Goal: Information Seeking & Learning: Check status

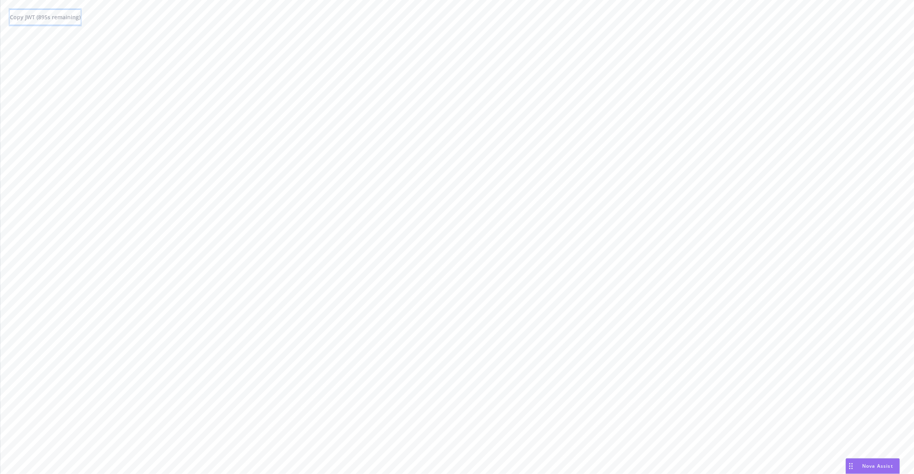
click at [69, 20] on span "Copy JWT ( 895 s remaining)" at bounding box center [45, 16] width 71 height 7
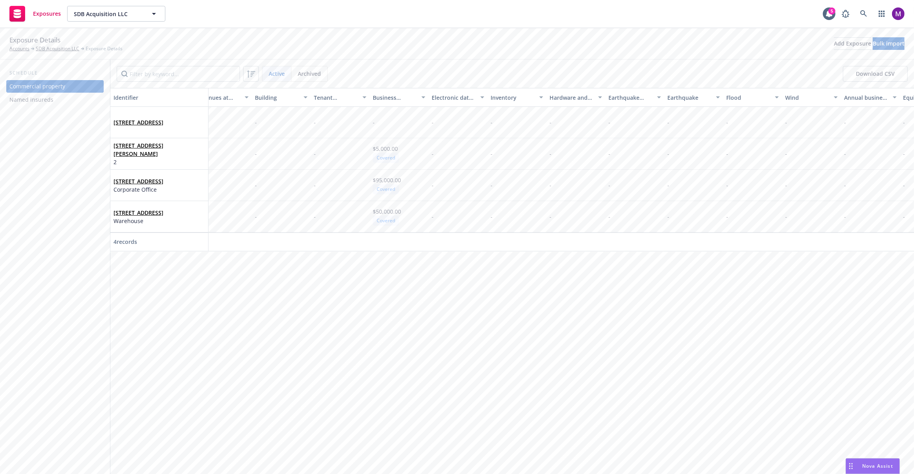
scroll to position [0, 360]
drag, startPoint x: 233, startPoint y: 253, endPoint x: 481, endPoint y: 256, distance: 247.4
click at [481, 252] on div "Identifier Display name Location number Building number Description Address Rev…" at bounding box center [511, 170] width 803 height 164
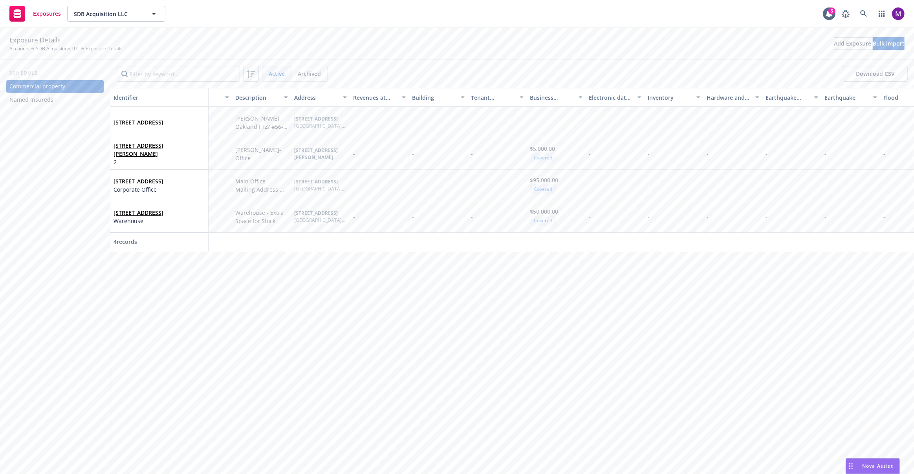
scroll to position [0, 129]
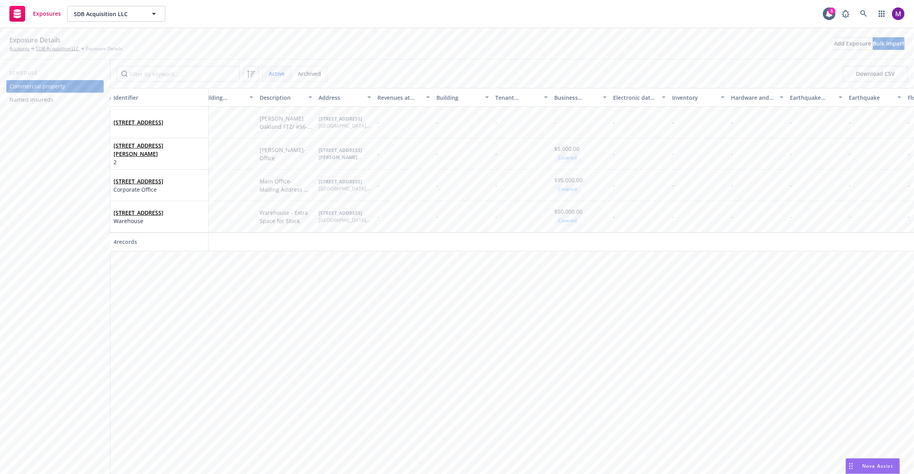
click at [309, 77] on span "Archived" at bounding box center [309, 74] width 23 height 8
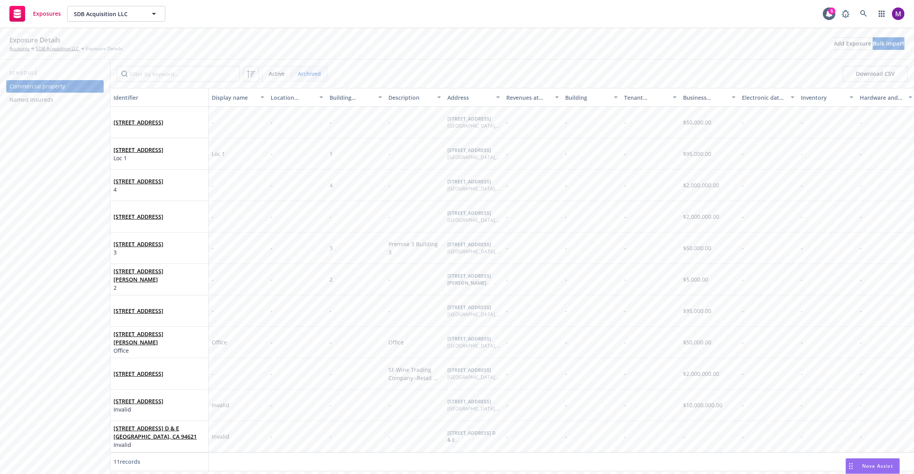
click at [273, 81] on div "Active Archived" at bounding box center [295, 74] width 66 height 16
click at [275, 75] on span "Active" at bounding box center [277, 74] width 16 height 8
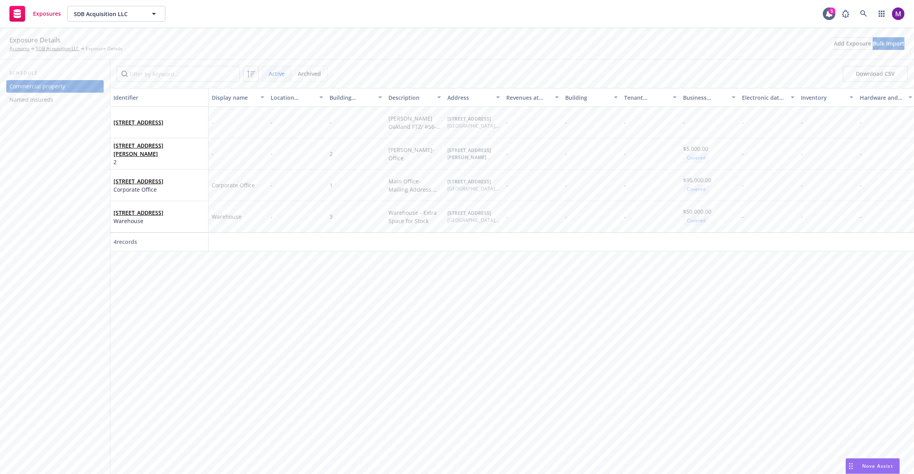
click at [40, 101] on div "Named insureds" at bounding box center [31, 99] width 44 height 13
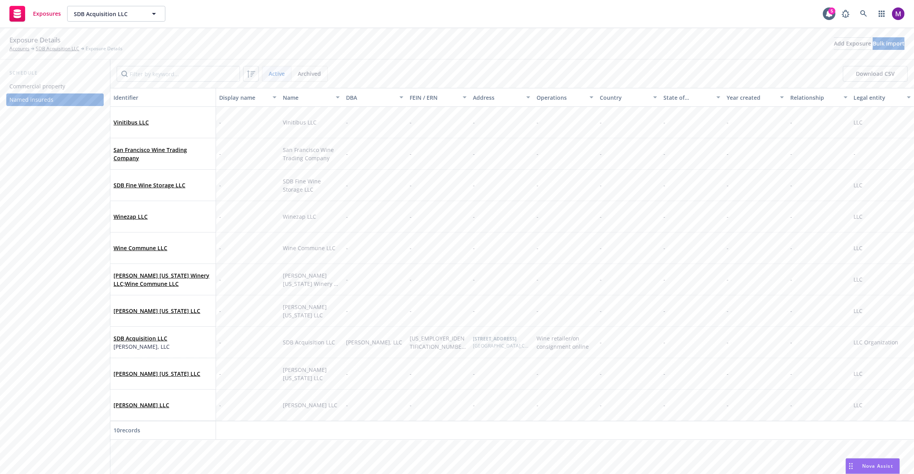
click at [63, 87] on div "Commercial property" at bounding box center [37, 86] width 56 height 13
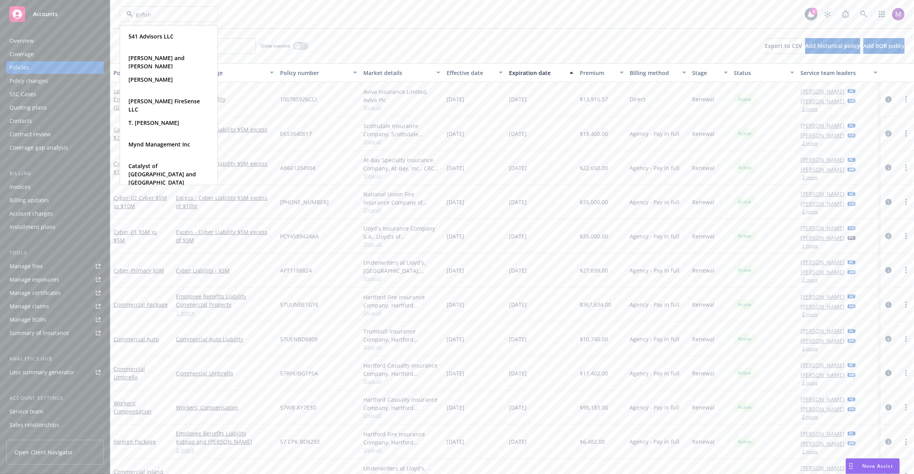
type input "gofund"
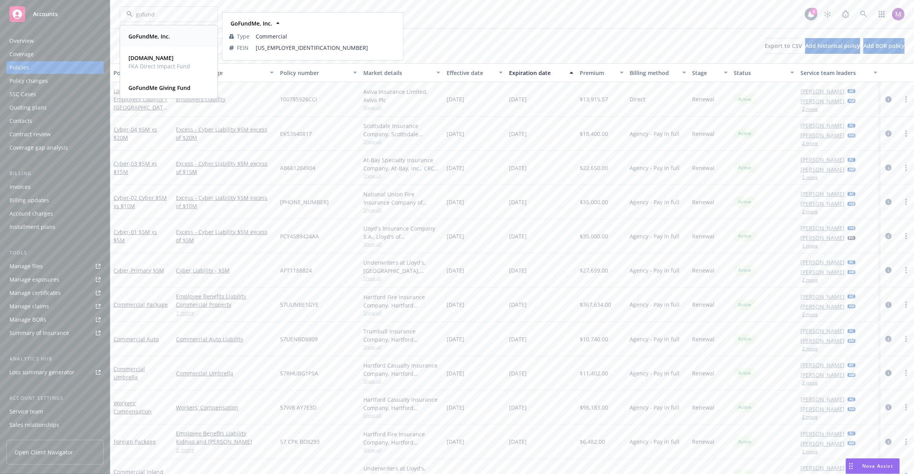
click at [172, 45] on div "GoFundMe, Inc. Type Commercial FEIN 26-3208938" at bounding box center [169, 36] width 97 height 21
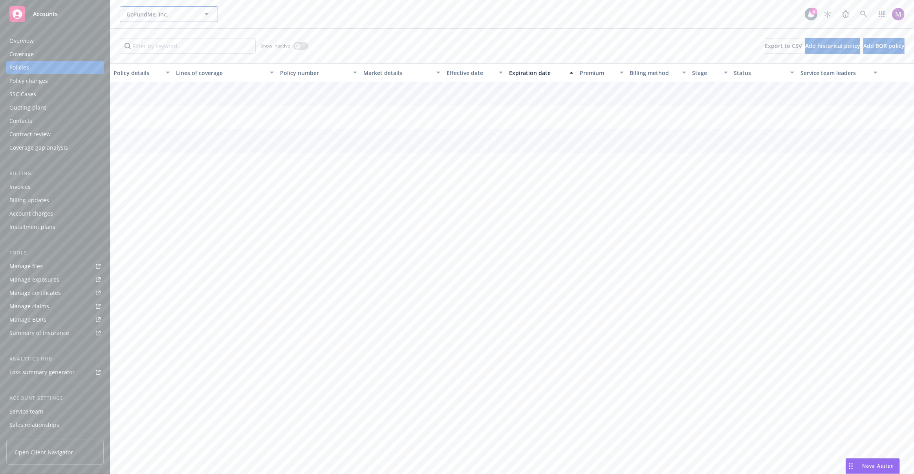
click at [188, 11] on span "GoFundMe, Inc." at bounding box center [160, 14] width 68 height 8
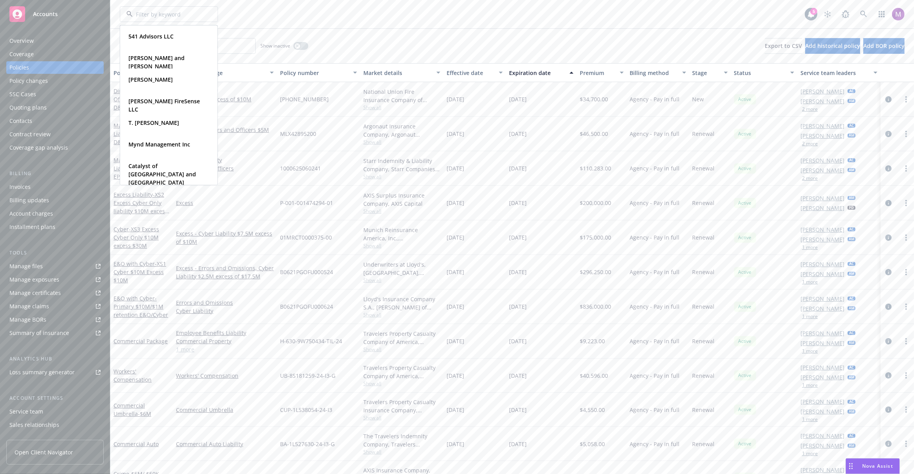
click at [246, 7] on div "541 Advisors LLC Type Commercial Carmine and Kelly Bellafronte Type Personal Pe…" at bounding box center [462, 14] width 685 height 16
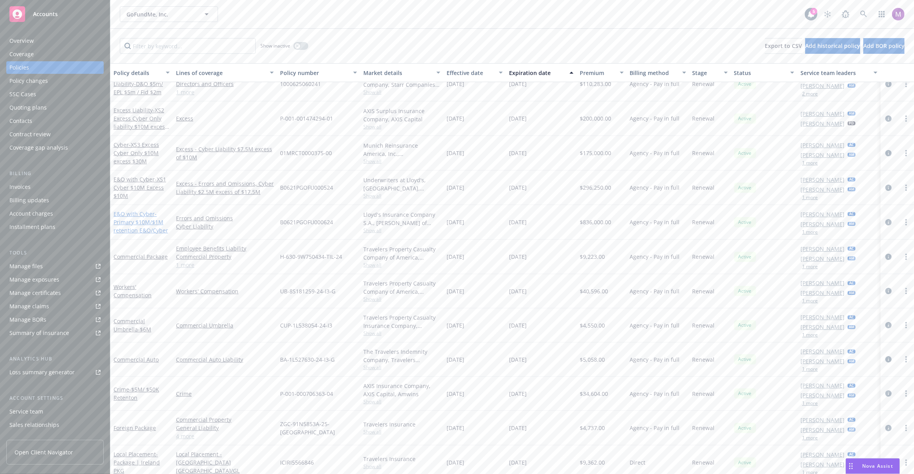
scroll to position [80, 0]
click at [150, 223] on span "- Primary $10M/$1M retention E&O/Cyber" at bounding box center [140, 223] width 55 height 24
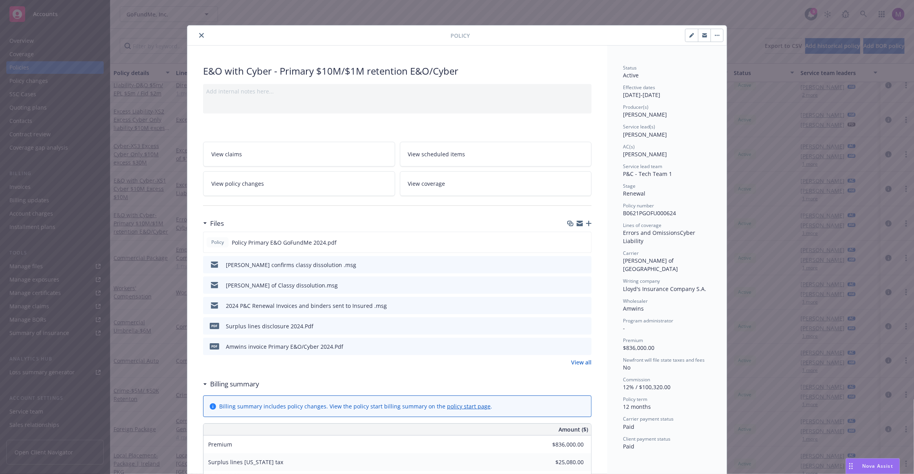
click at [262, 154] on link "View claims" at bounding box center [299, 154] width 192 height 25
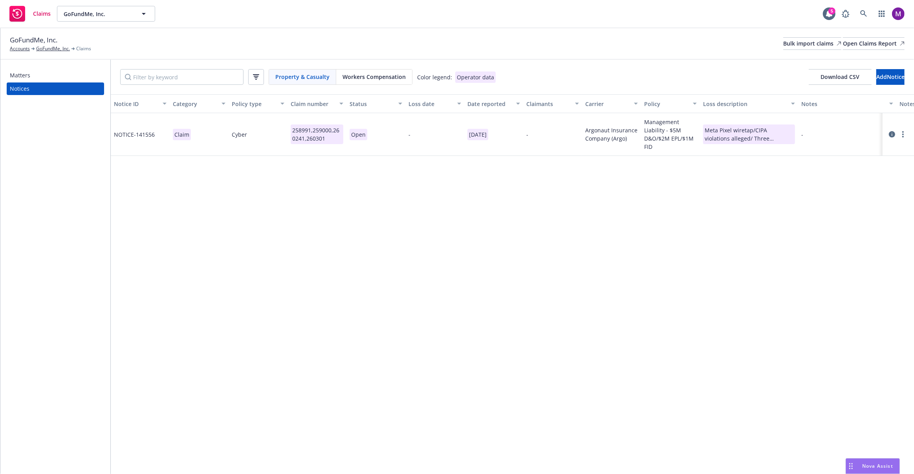
click at [371, 75] on span "Workers Compensation" at bounding box center [373, 77] width 63 height 8
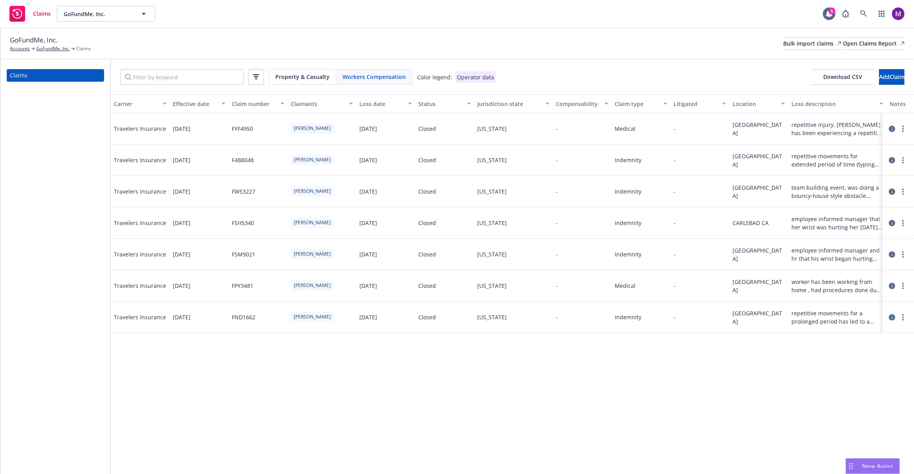
click at [311, 73] on span "Property & Casualty" at bounding box center [302, 77] width 54 height 8
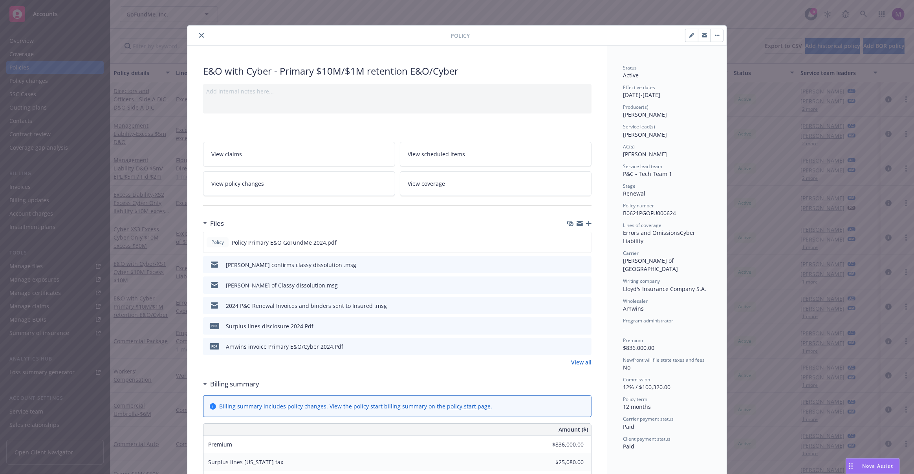
click at [199, 34] on icon "close" at bounding box center [201, 35] width 5 height 5
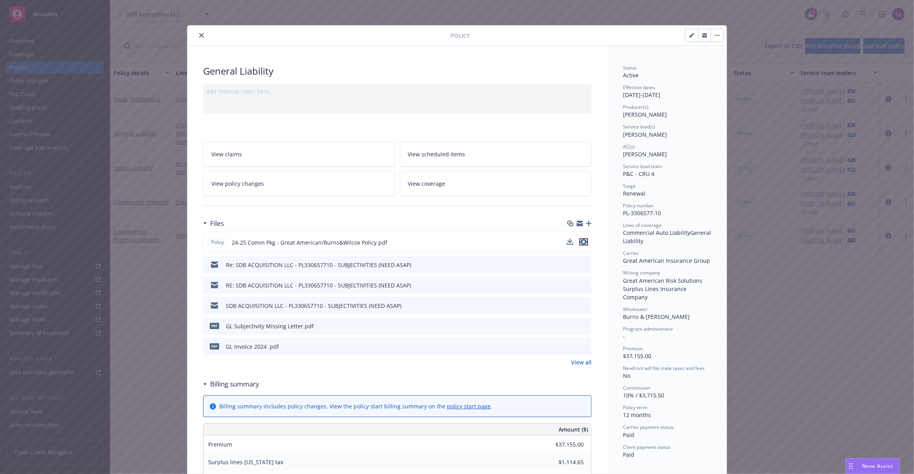
click at [580, 241] on icon "preview file" at bounding box center [583, 241] width 7 height 5
click at [740, 21] on div "Policy General Liability Add internal notes here... View claims View scheduled …" at bounding box center [457, 237] width 914 height 474
click at [200, 33] on icon "close" at bounding box center [201, 35] width 5 height 5
